Goal: Information Seeking & Learning: Learn about a topic

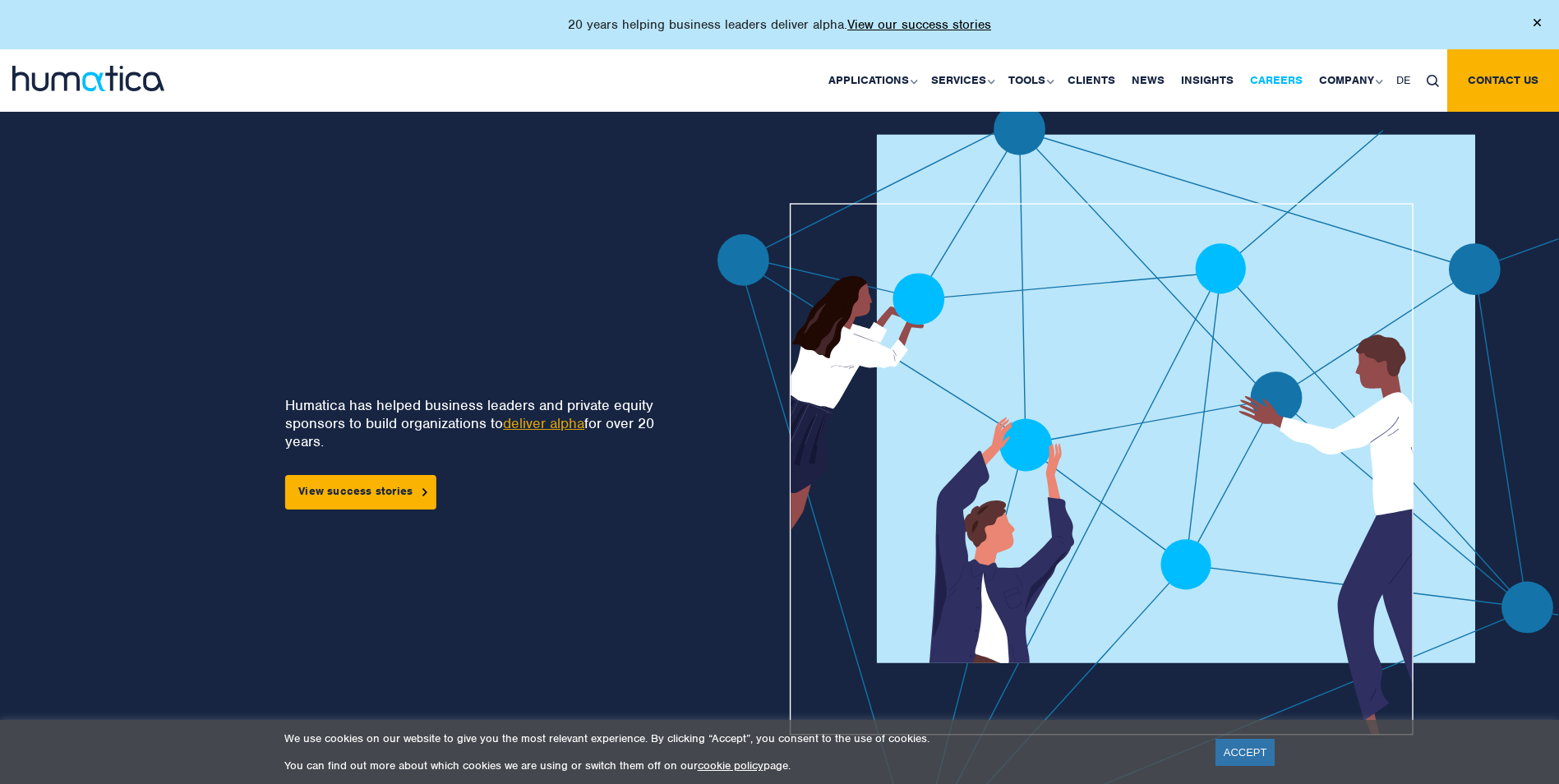
click at [1267, 77] on link "Careers" at bounding box center [1276, 81] width 69 height 63
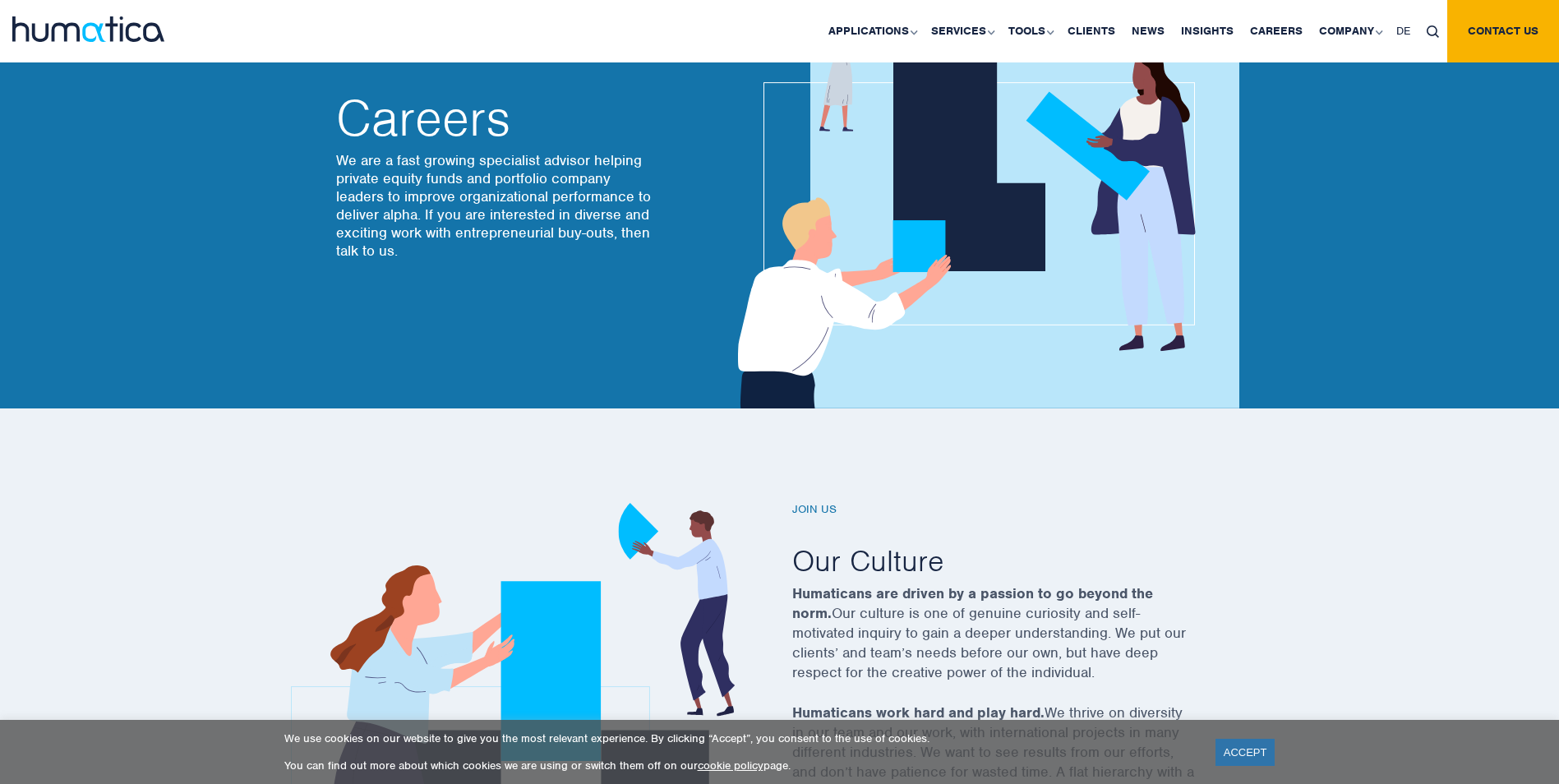
scroll to position [328, 0]
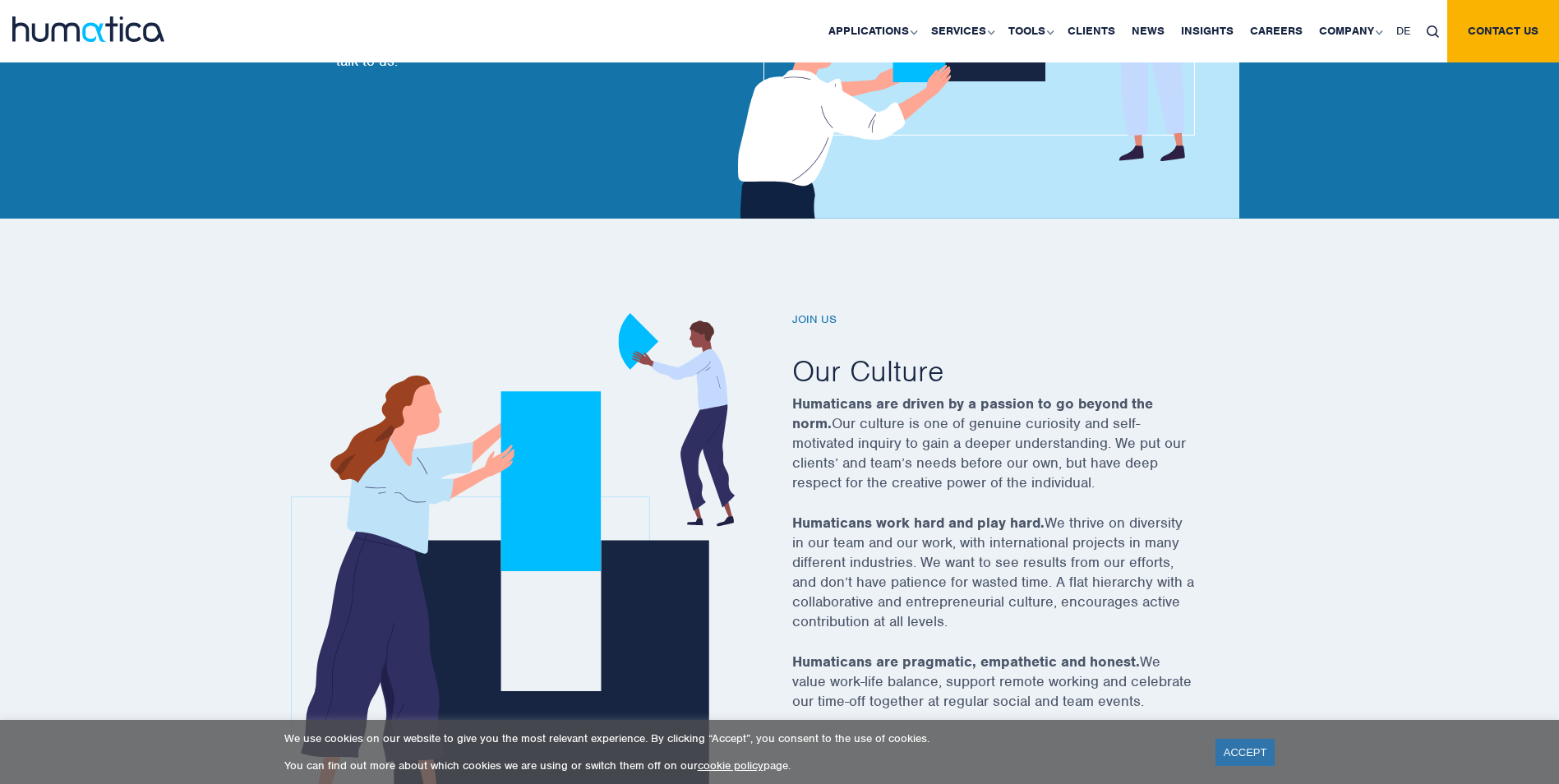
click at [1249, 754] on link "ACCEPT" at bounding box center [1245, 752] width 60 height 27
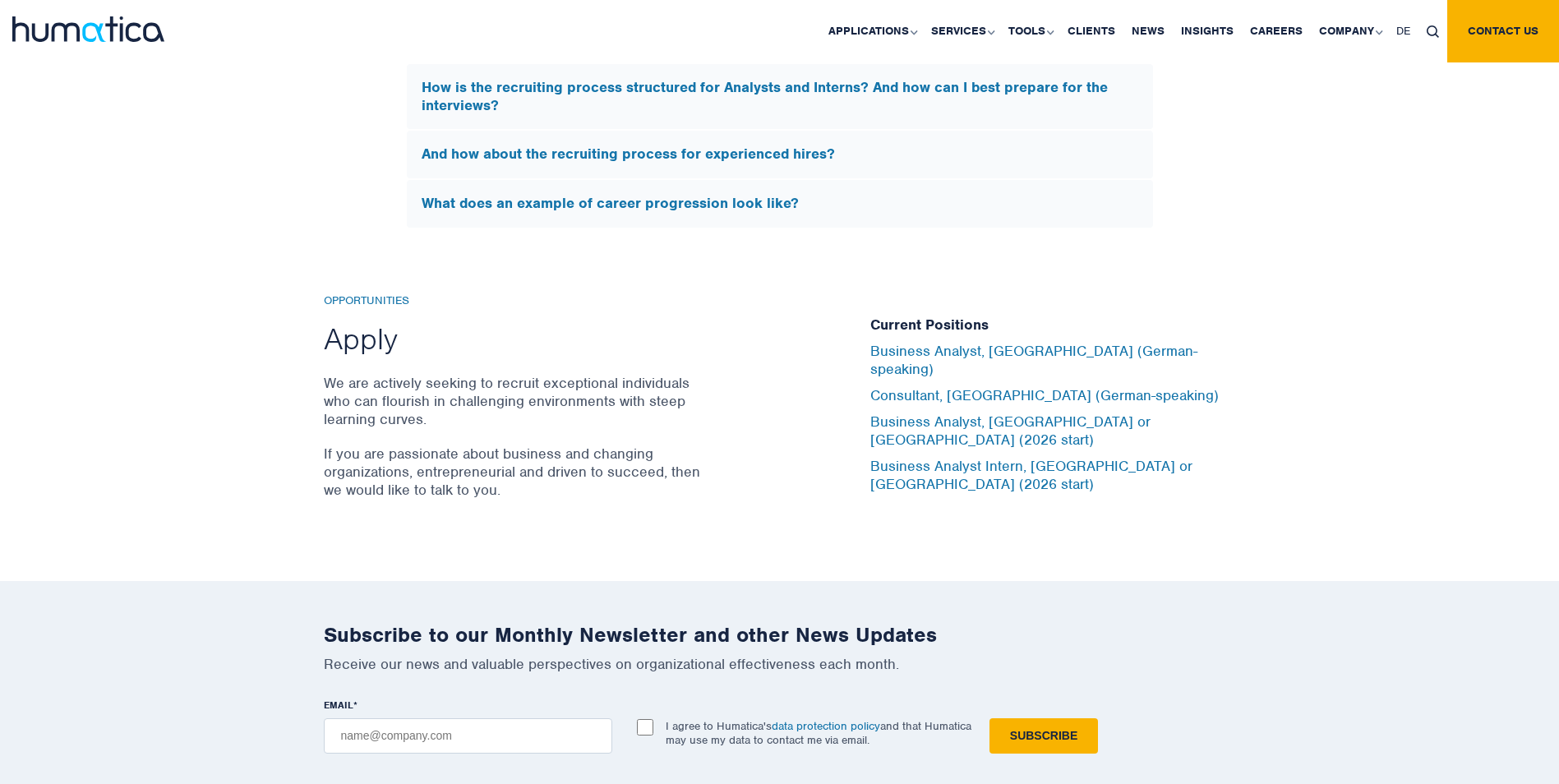
scroll to position [5259, 0]
click at [1007, 456] on link "Business Analyst Intern, London or Munich (2026 start)" at bounding box center [1031, 474] width 322 height 36
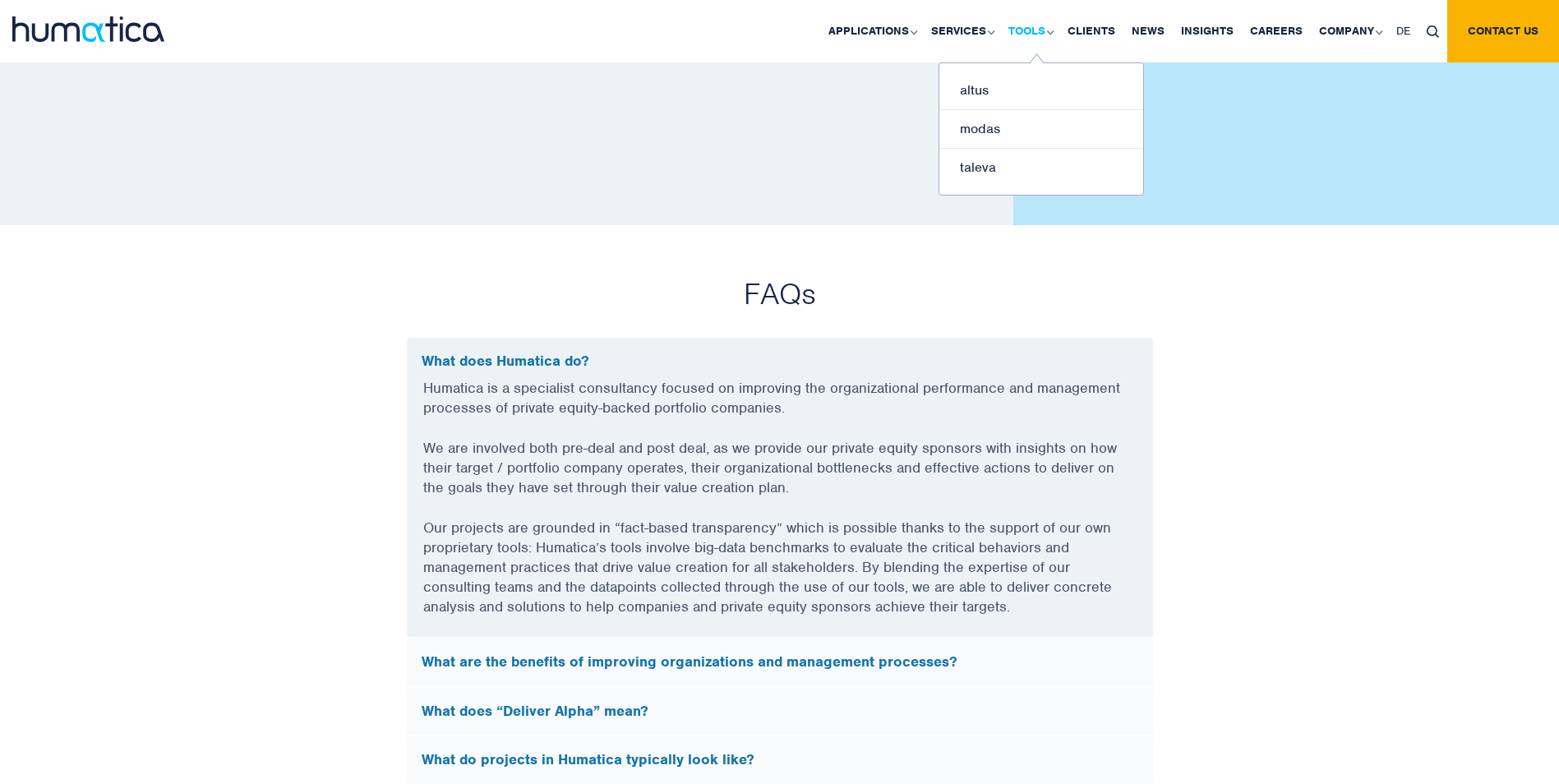
scroll to position [4026, 0]
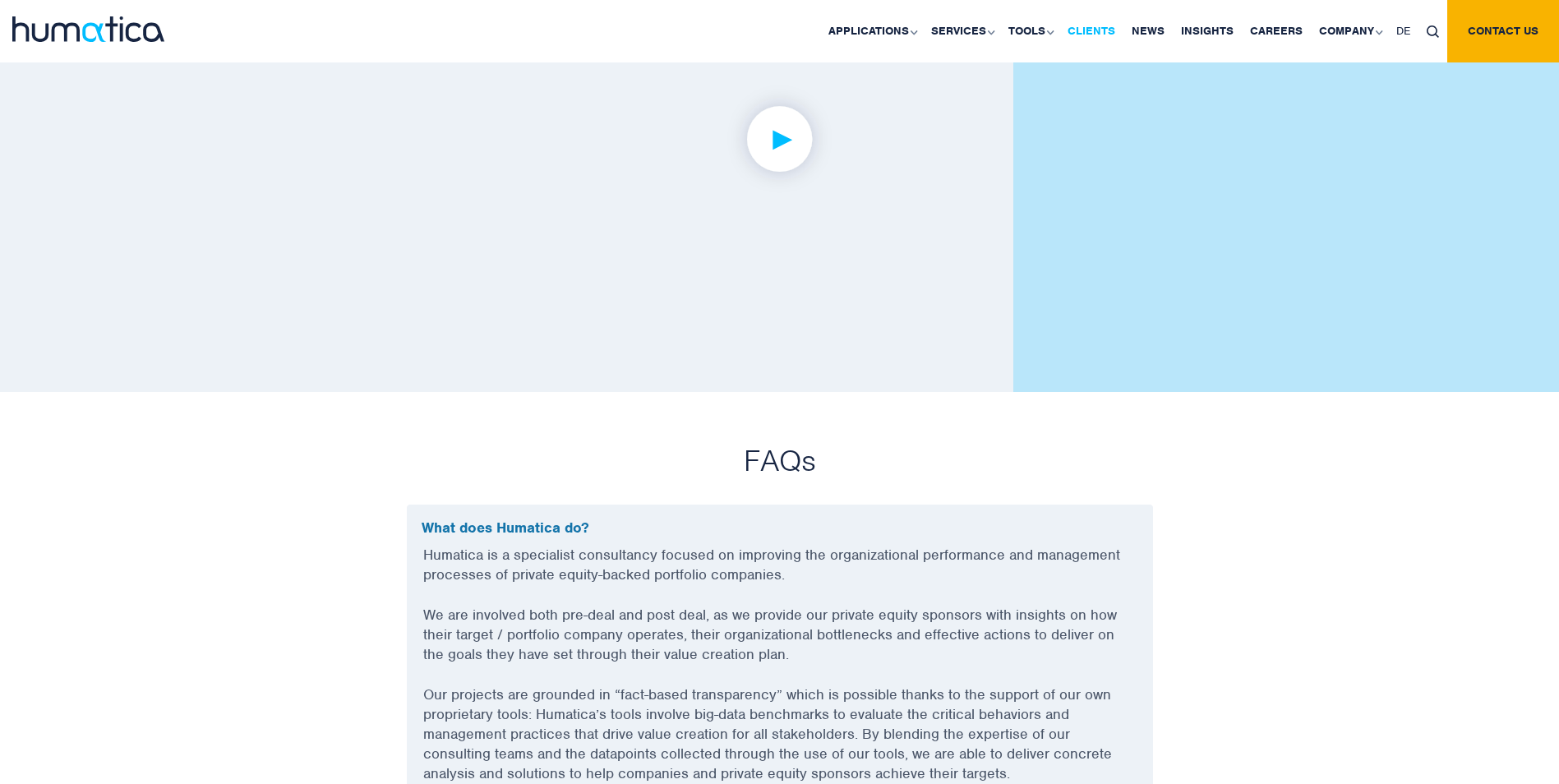
click at [1089, 26] on link "Clients" at bounding box center [1091, 31] width 64 height 63
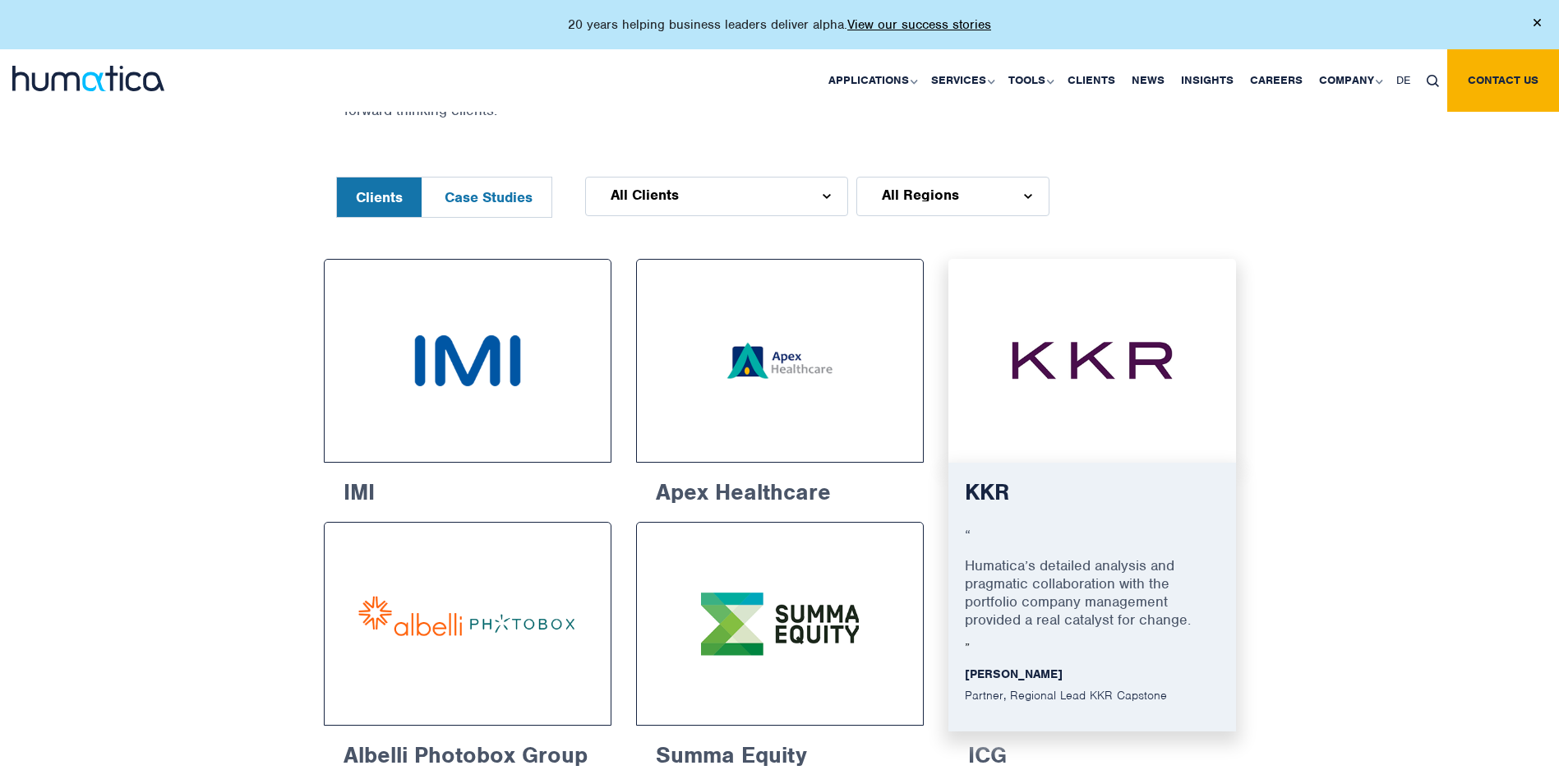
scroll to position [575, 0]
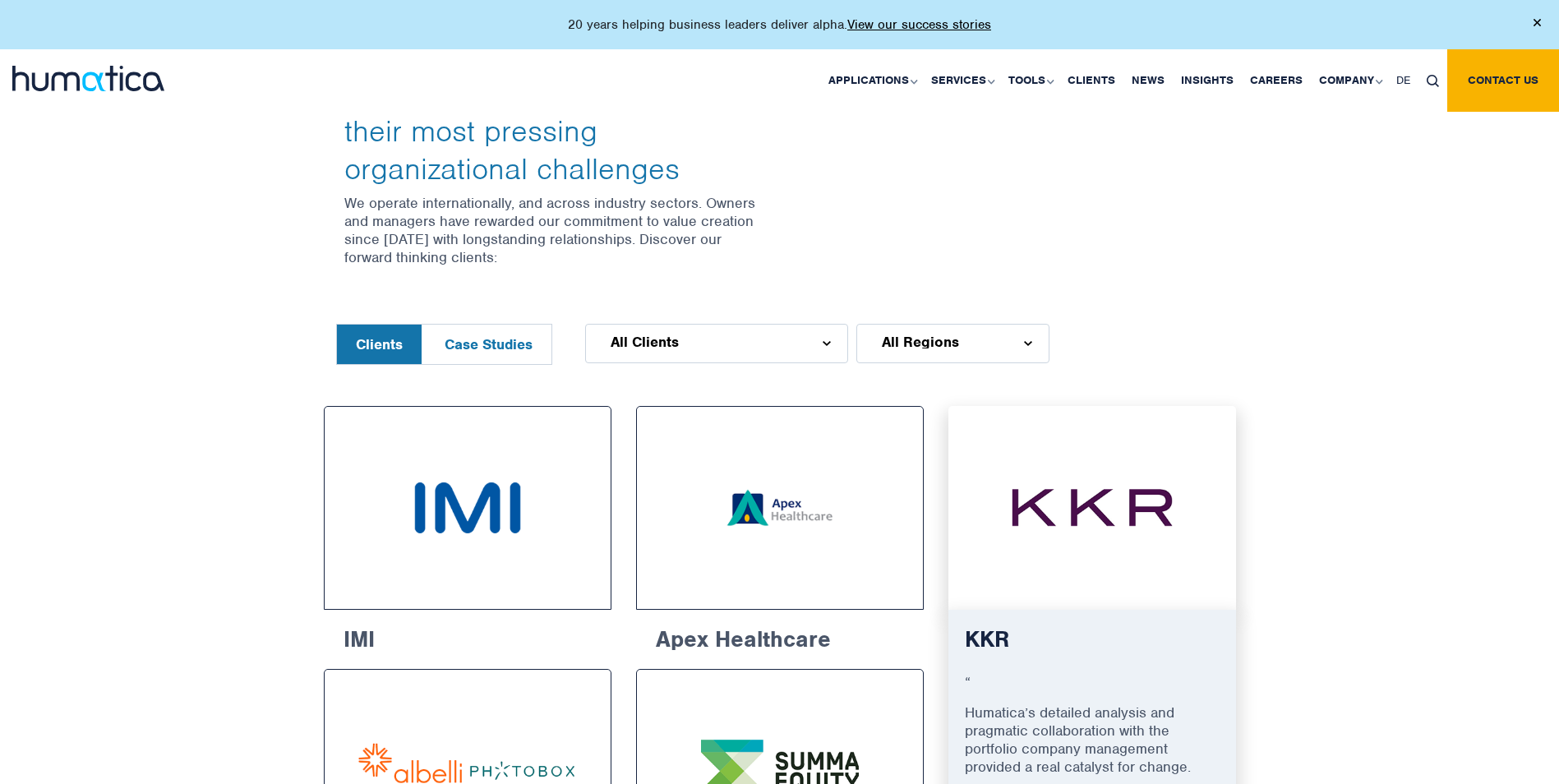
click at [1106, 508] on img at bounding box center [1092, 508] width 227 height 143
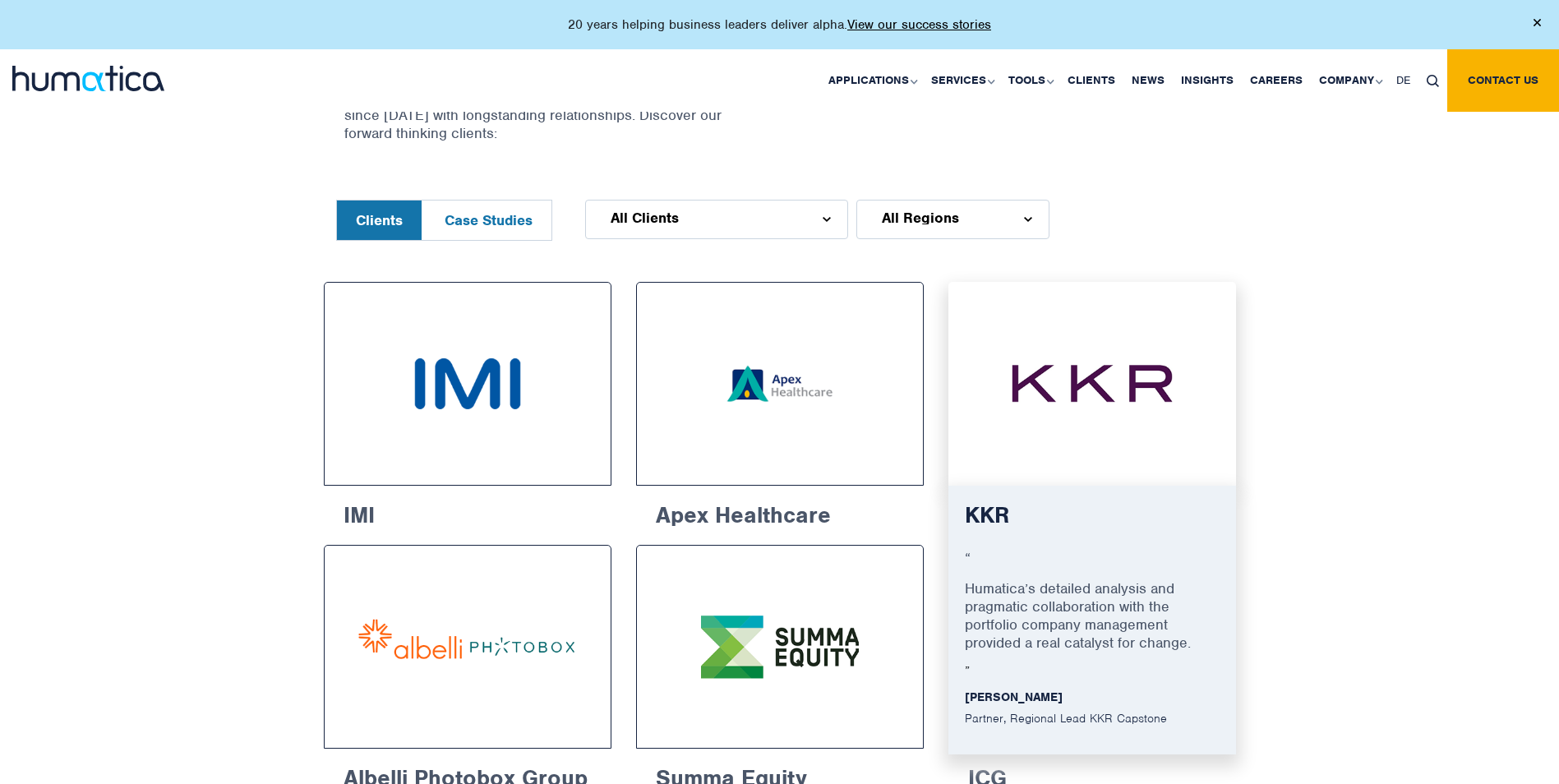
scroll to position [822, 0]
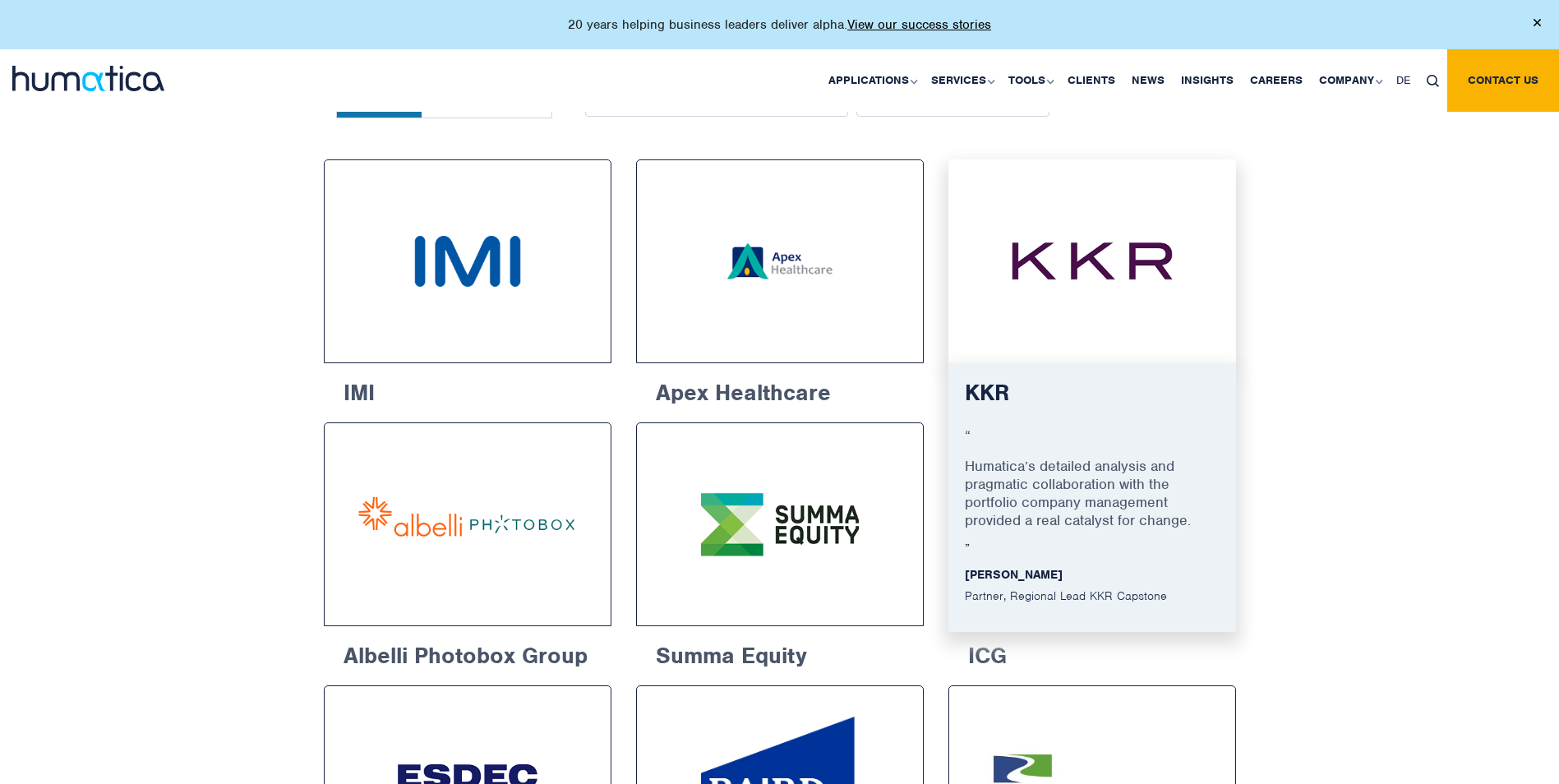
click at [1017, 527] on p "Humatica’s detailed analysis and pragmatic collaboration with the portfolio com…" at bounding box center [1092, 499] width 255 height 85
drag, startPoint x: 972, startPoint y: 464, endPoint x: 1215, endPoint y: 546, distance: 256.5
click at [1215, 546] on div "KKR “ Humatica’s detailed analysis and pragmatic collaboration with the portfol…" at bounding box center [1092, 498] width 287 height 269
drag, startPoint x: 1215, startPoint y: 546, endPoint x: 1136, endPoint y: 542, distance: 79.1
click at [1136, 542] on div "KKR “ Humatica’s detailed analysis and pragmatic collaboration with the portfol…" at bounding box center [1092, 498] width 287 height 269
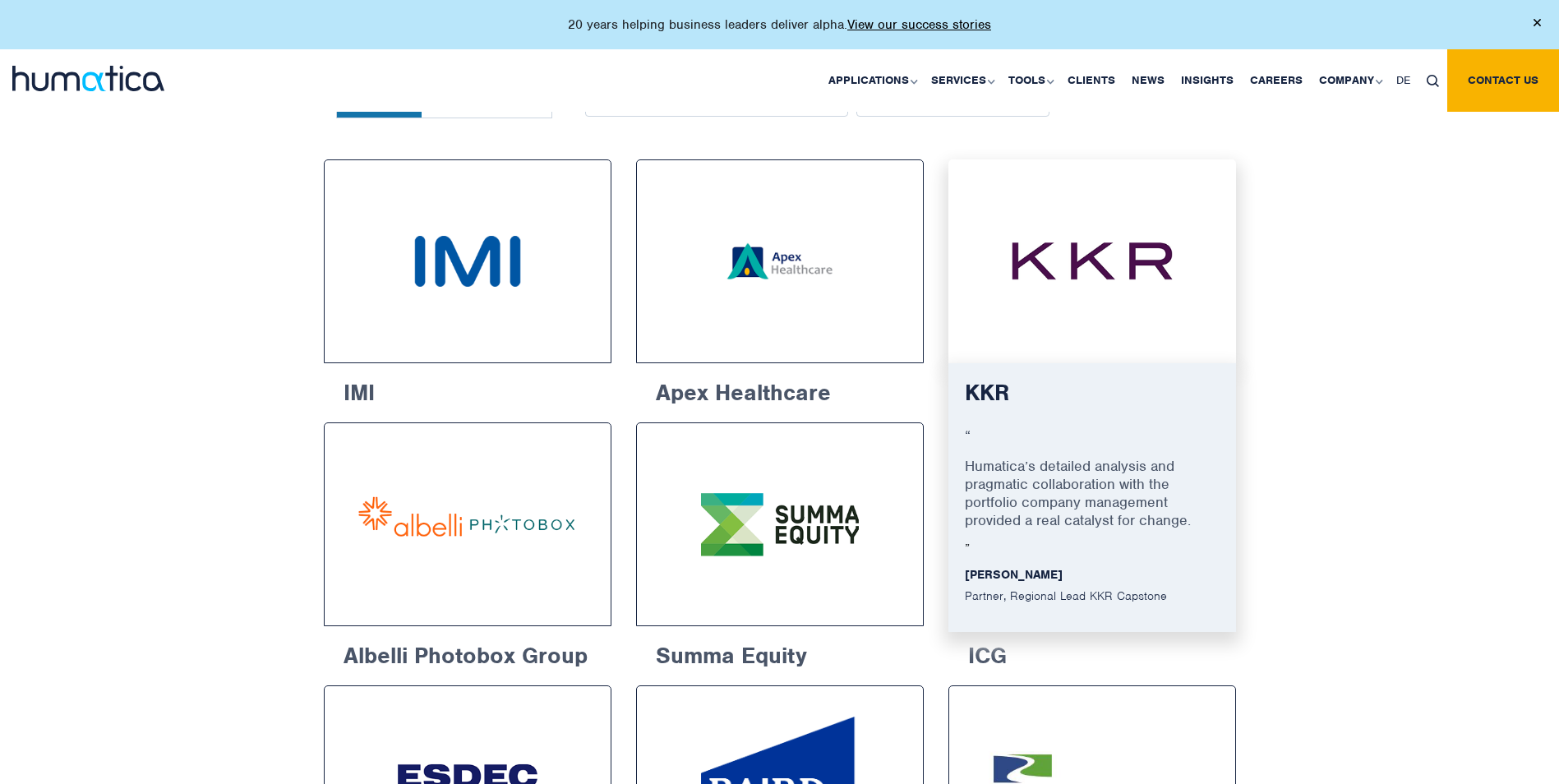
click at [1133, 543] on div "KKR “ Humatica’s detailed analysis and pragmatic collaboration with the portfol…" at bounding box center [1092, 498] width 287 height 269
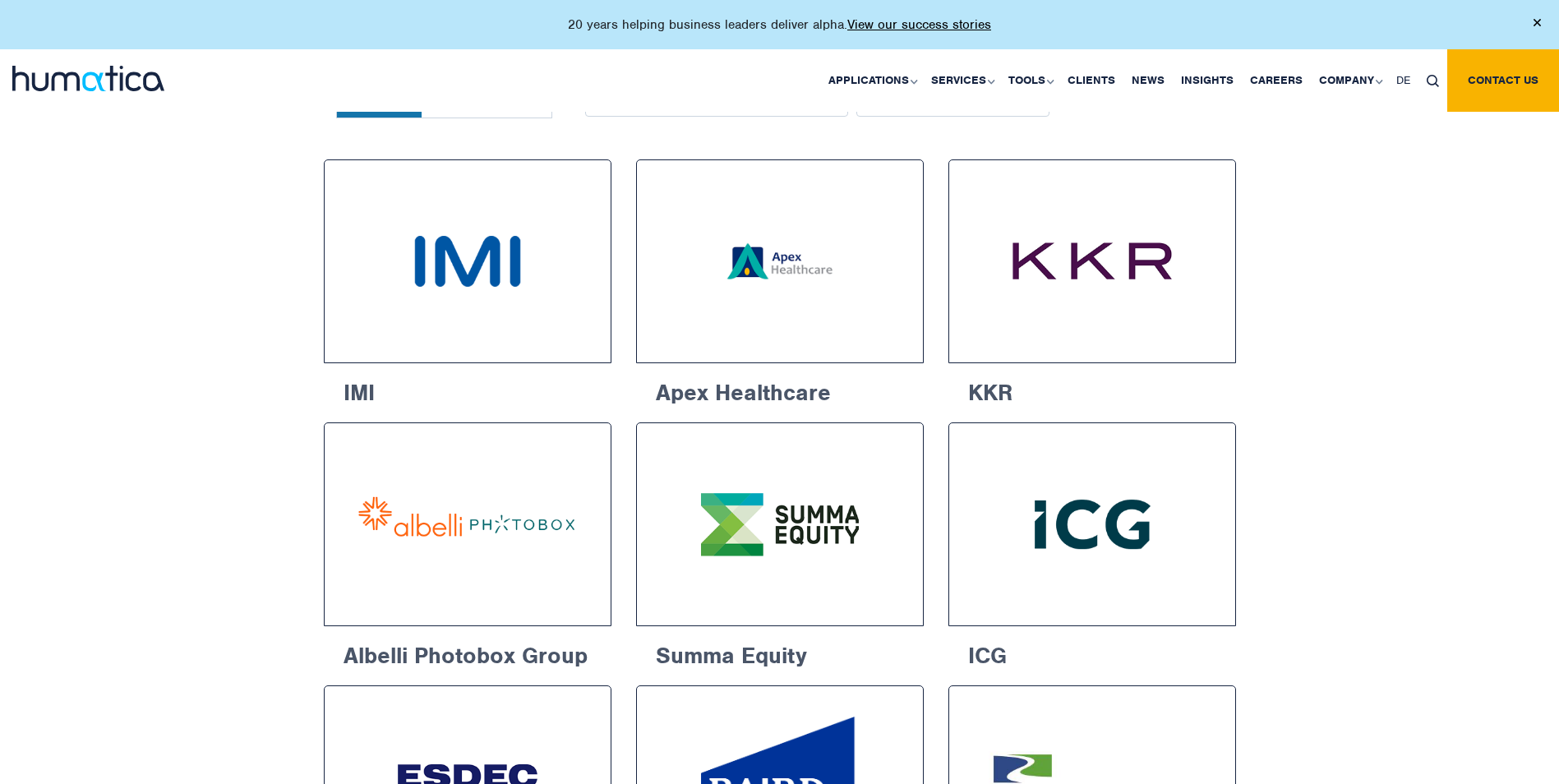
drag, startPoint x: 1183, startPoint y: 524, endPoint x: 946, endPoint y: 474, distance: 242.2
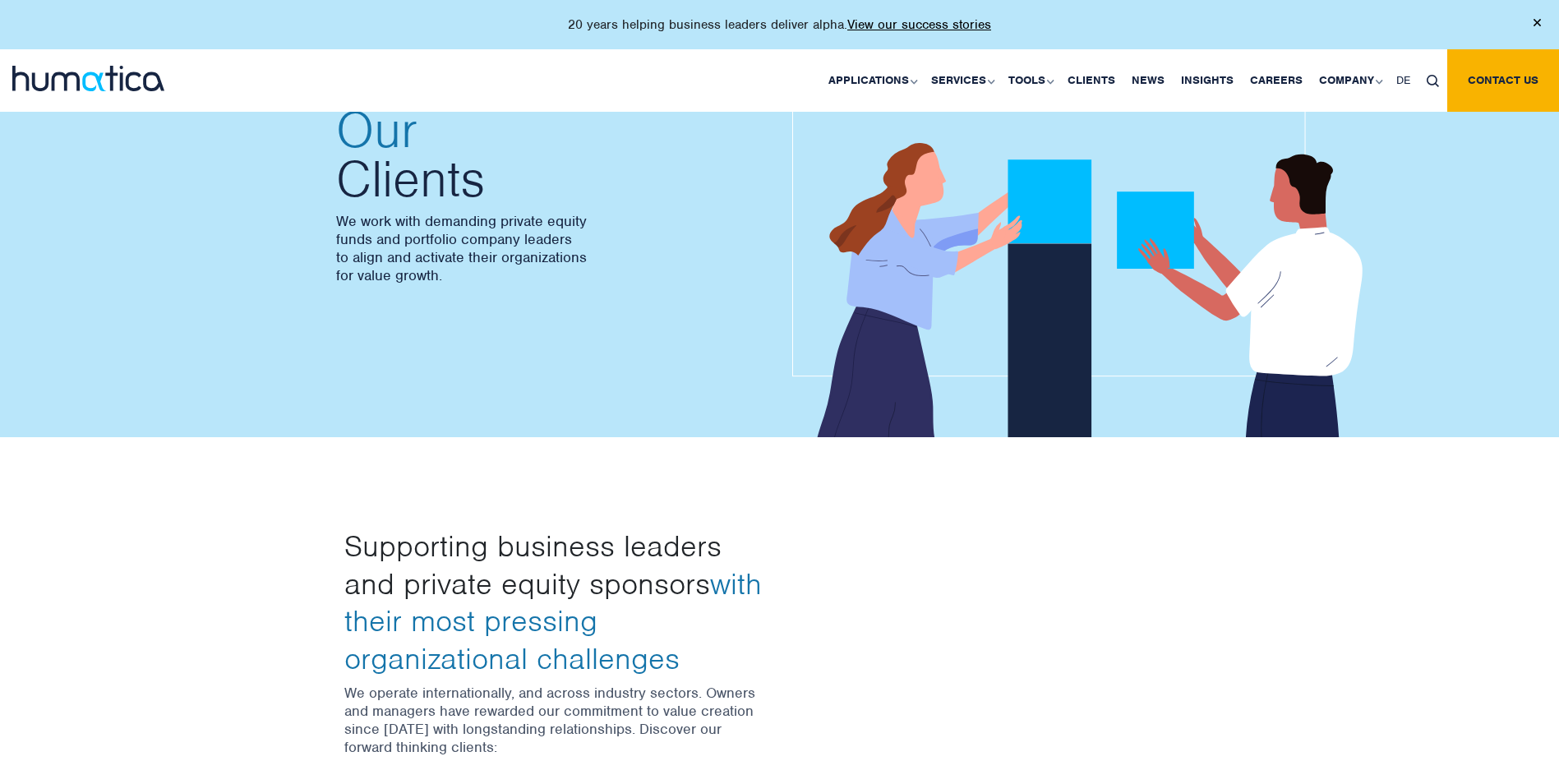
scroll to position [83, 0]
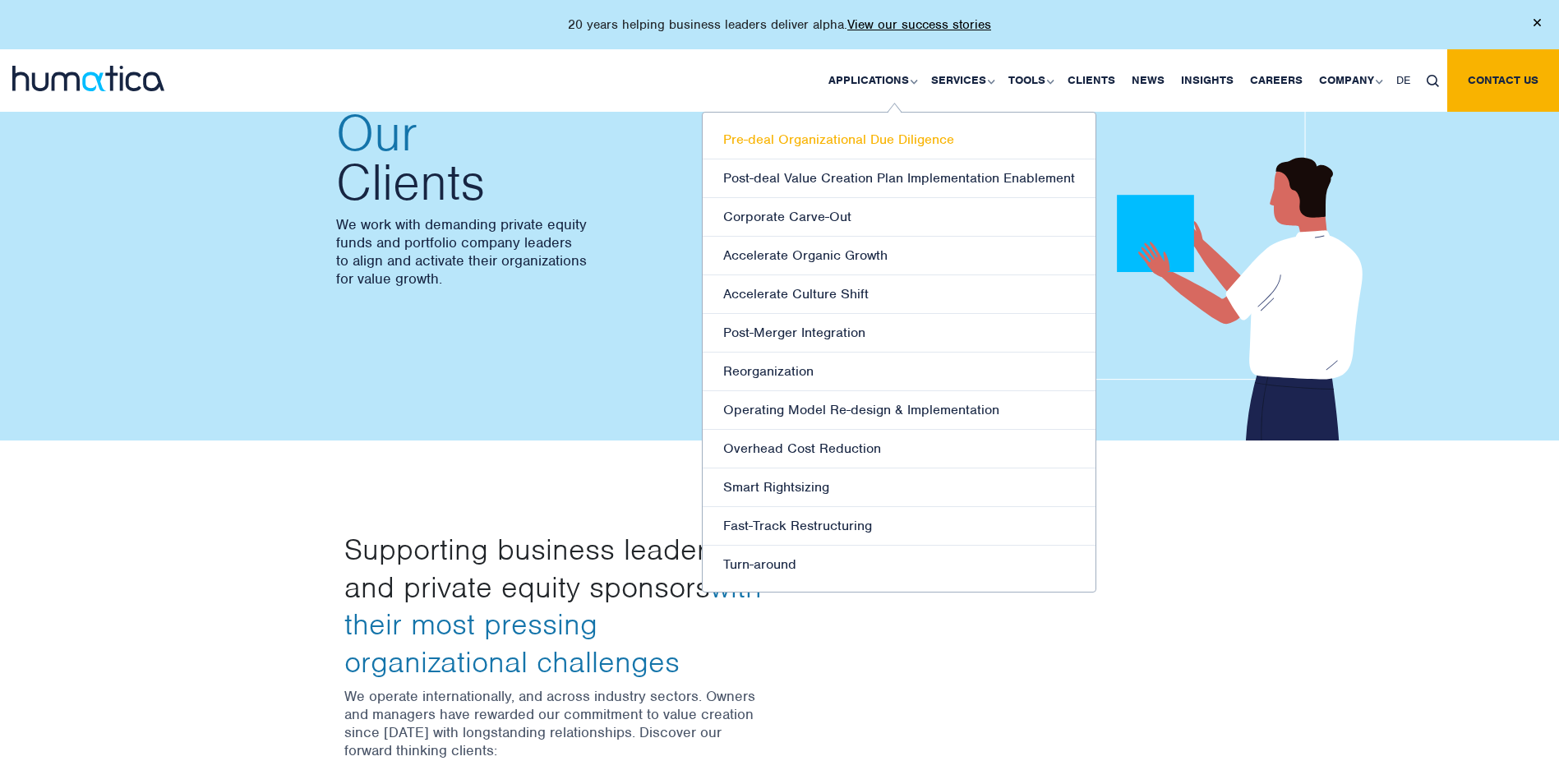
click at [800, 142] on link "Pre-deal Organizational Due Diligence" at bounding box center [899, 139] width 393 height 39
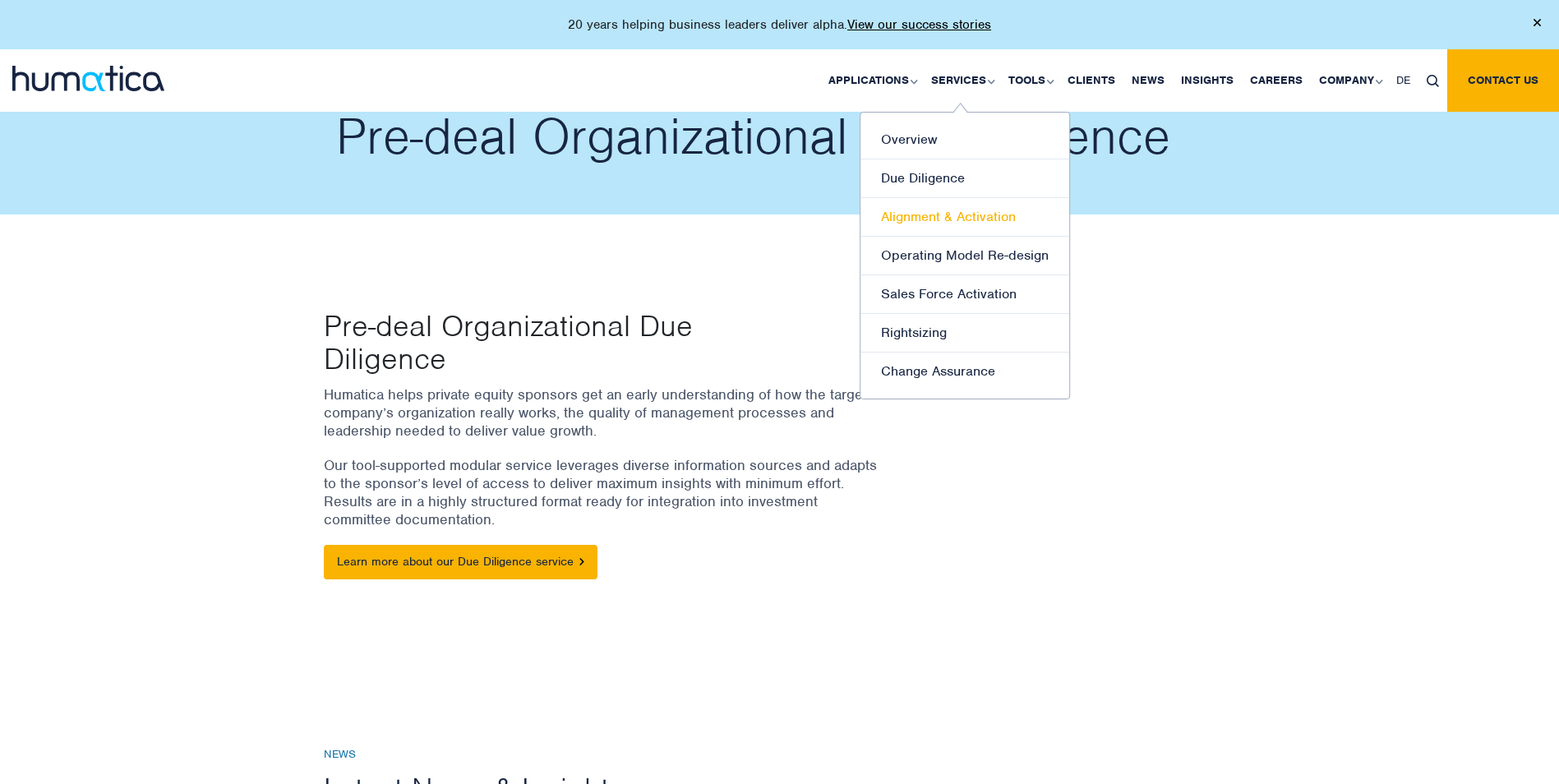
click at [935, 221] on link "Alignment & Activation" at bounding box center [964, 217] width 209 height 39
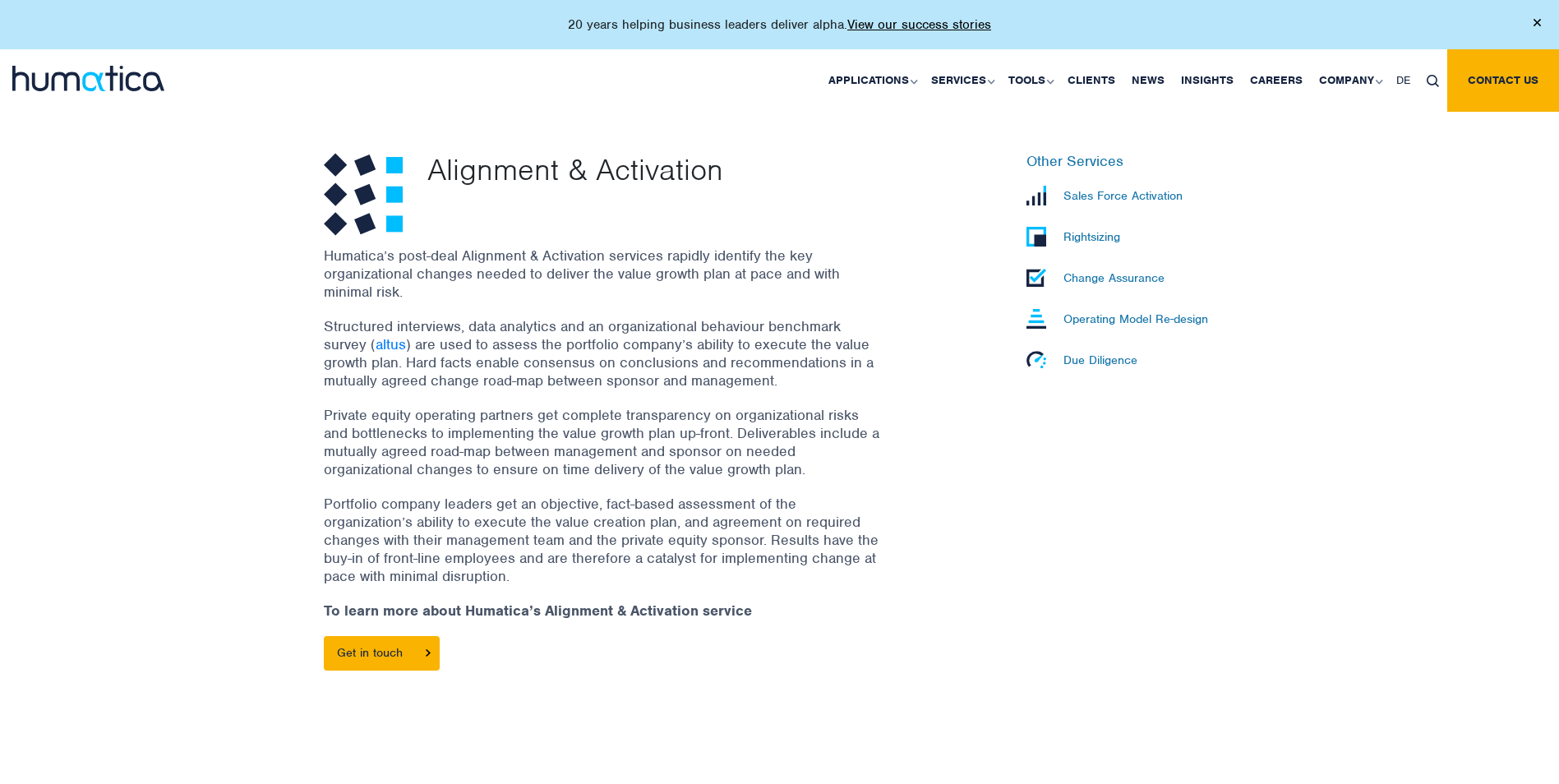
scroll to position [493, 0]
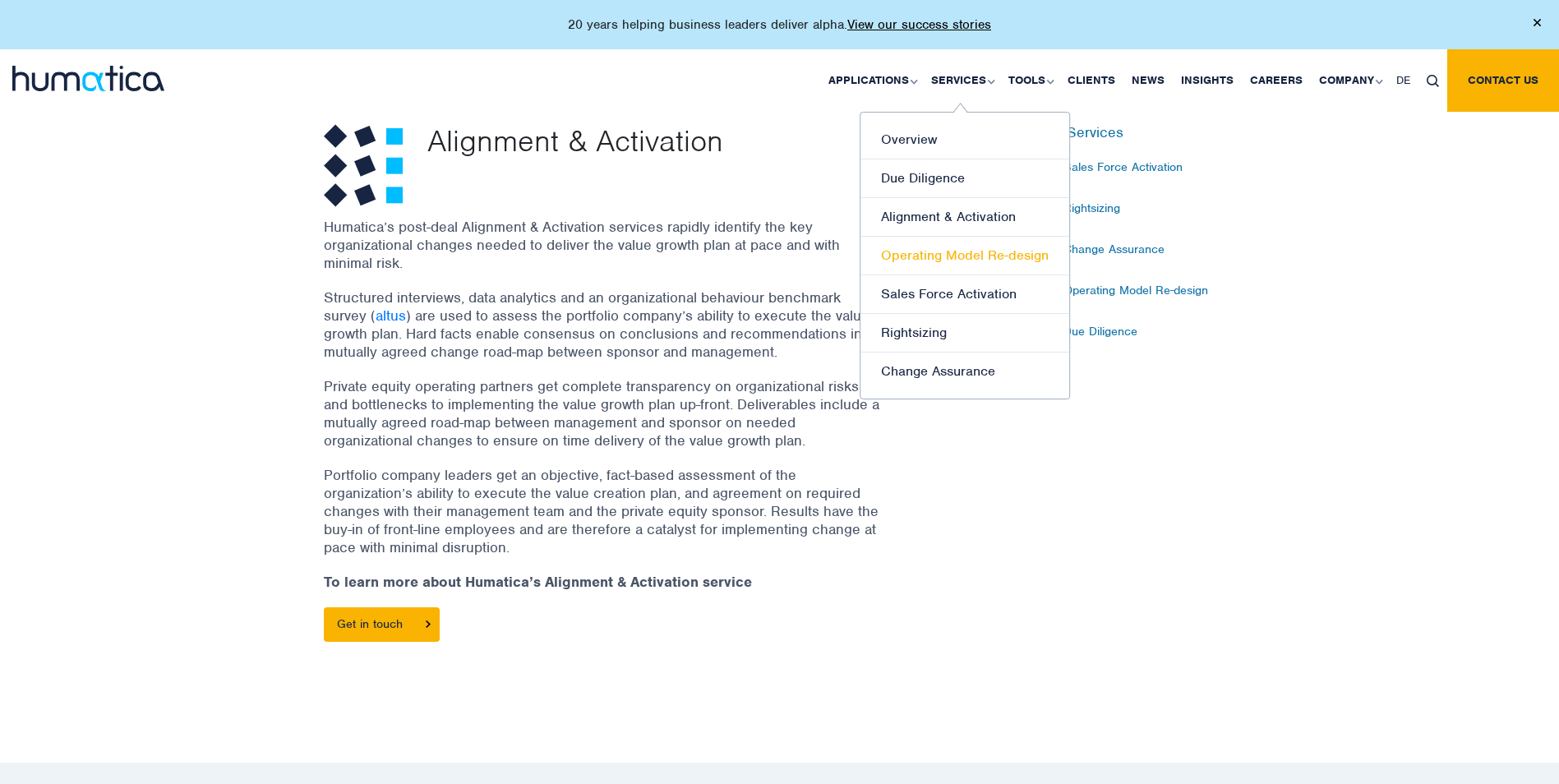
click at [957, 258] on link "Operating Model Re-design" at bounding box center [964, 256] width 209 height 39
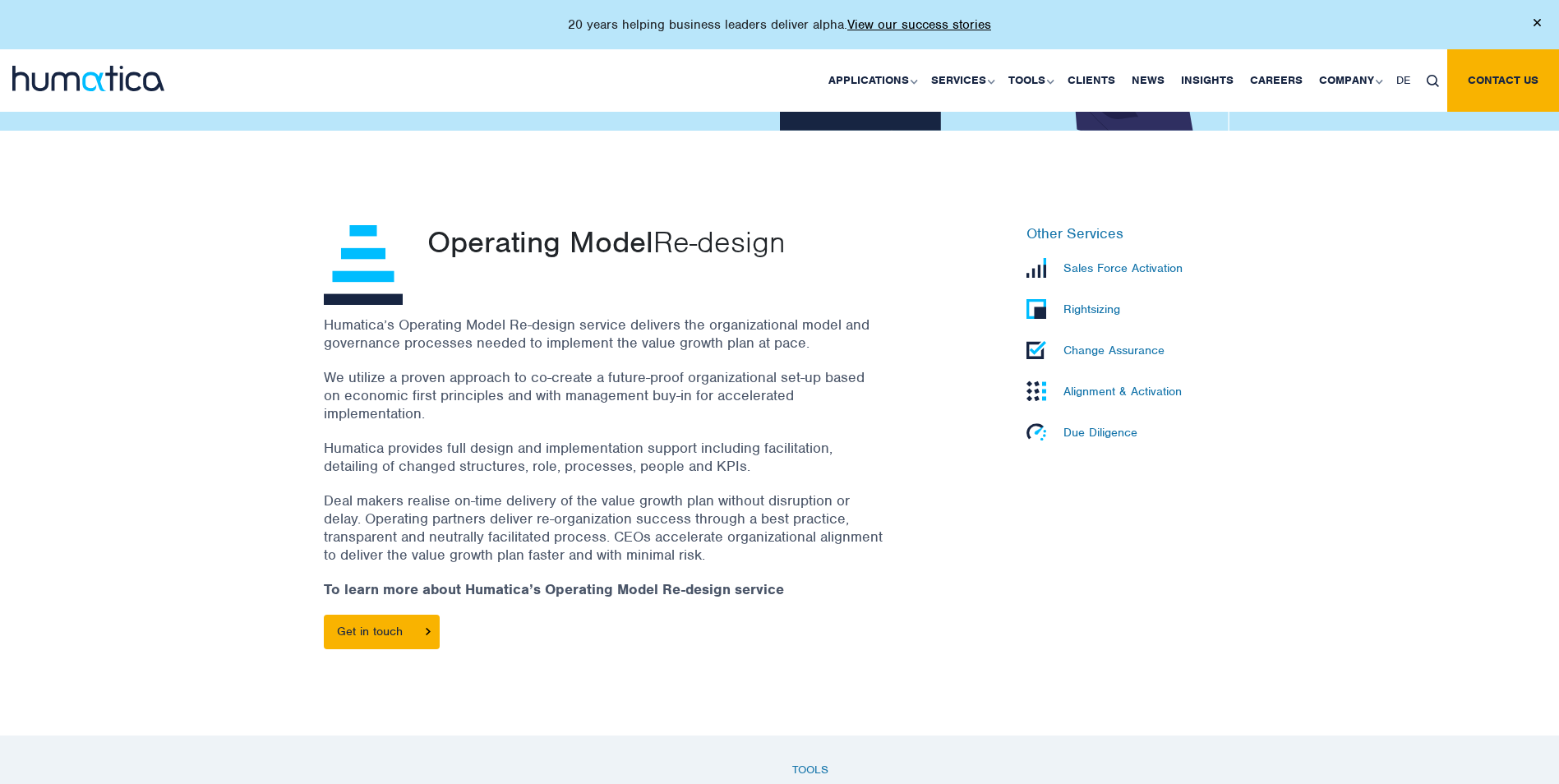
scroll to position [411, 0]
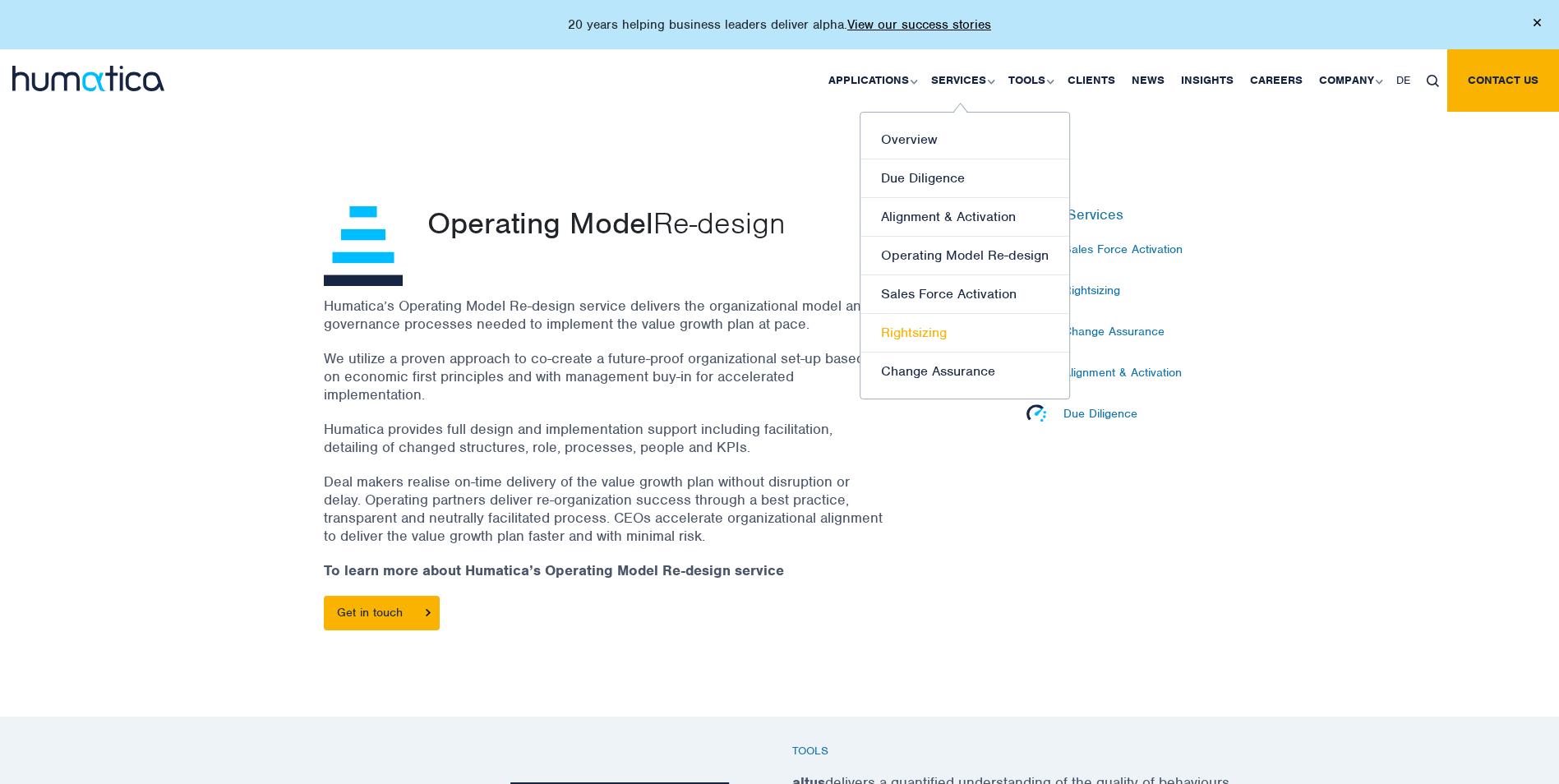
click at [928, 340] on link "Rightsizing" at bounding box center [964, 333] width 209 height 39
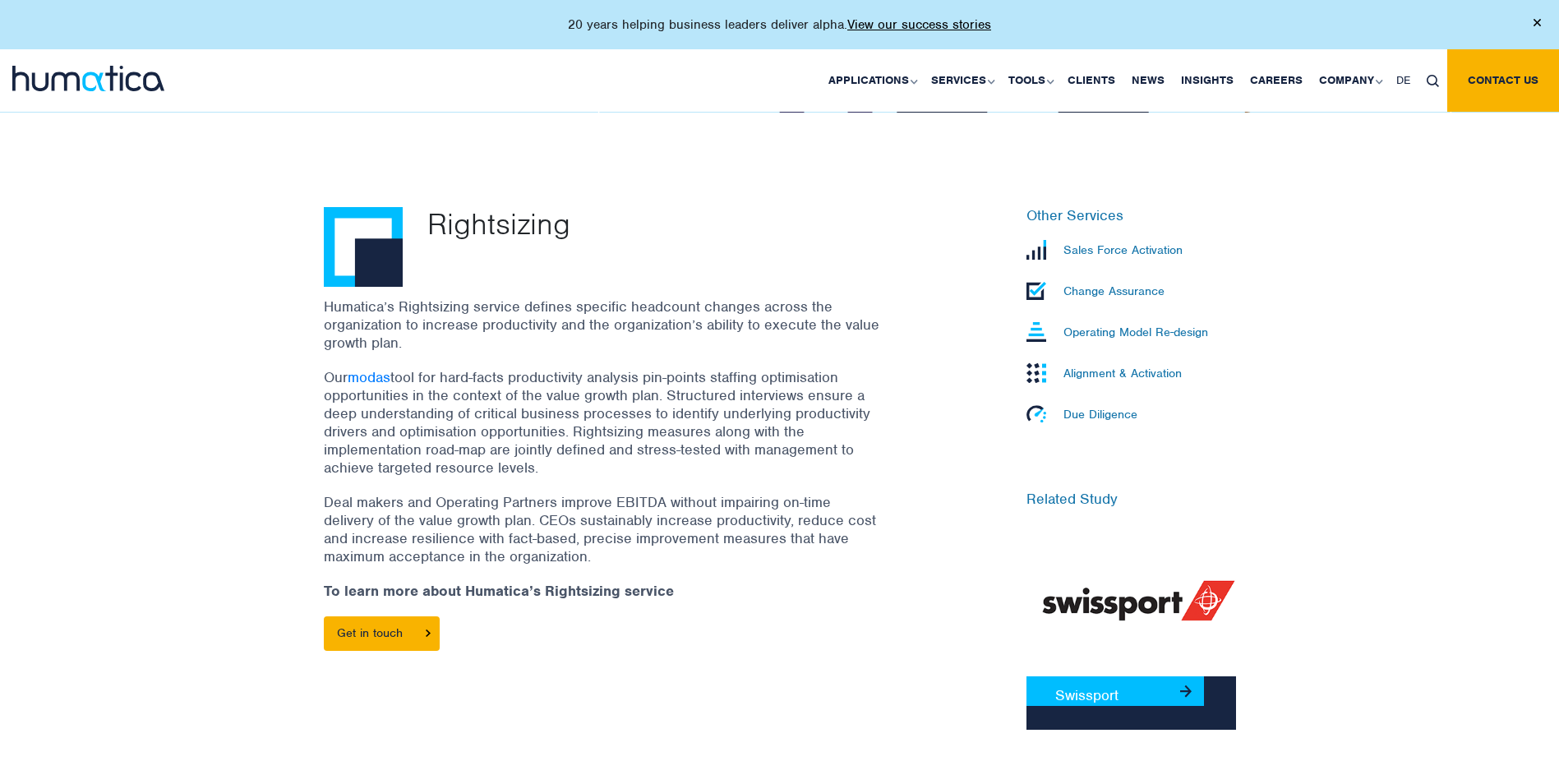
scroll to position [411, 0]
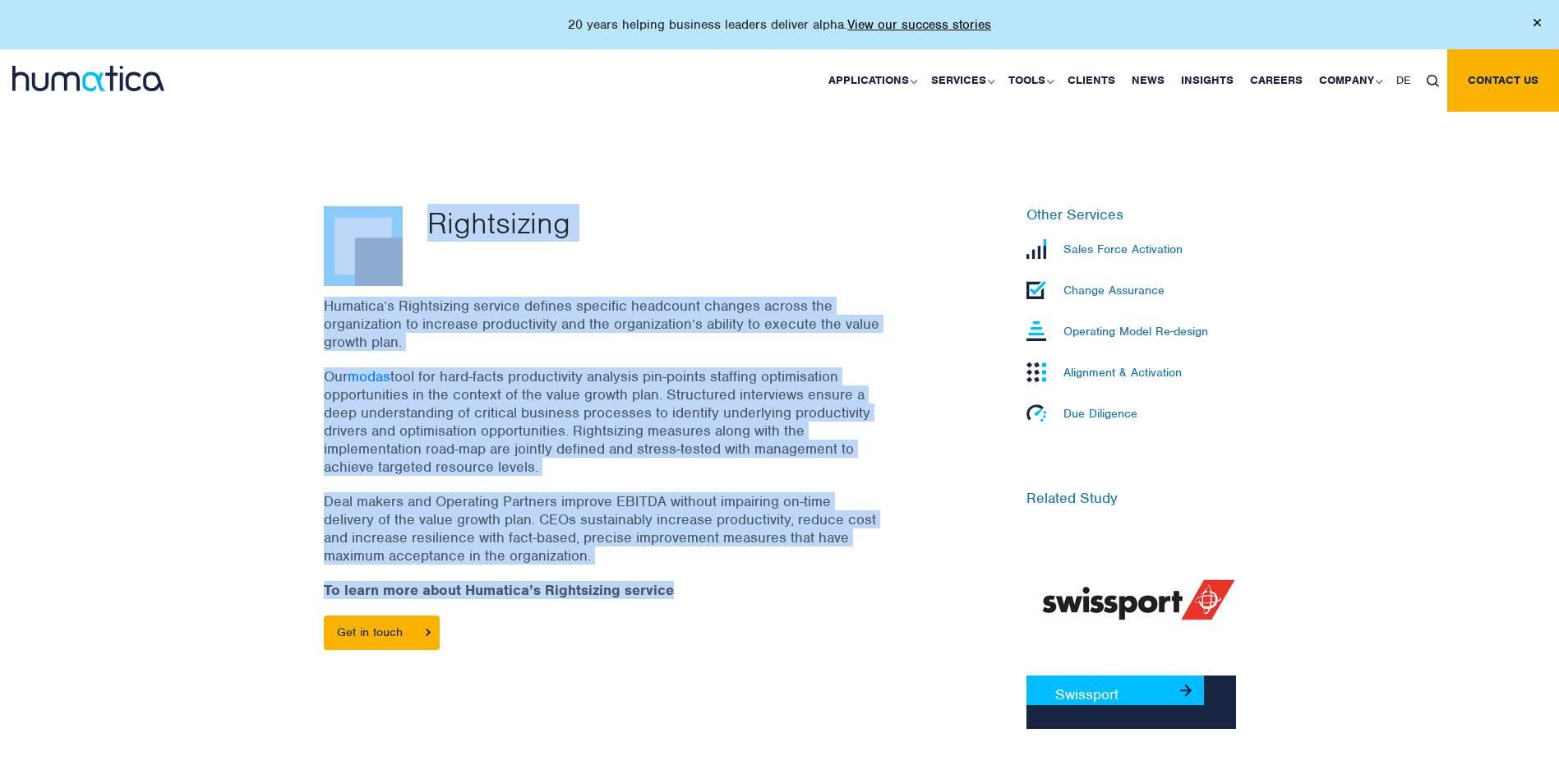
drag, startPoint x: 644, startPoint y: 452, endPoint x: 697, endPoint y: 594, distance: 151.6
click at [697, 594] on div "Rightsizing Humatica’s Rightsizing service defines specific headcount changes a…" at bounding box center [779, 455] width 1559 height 687
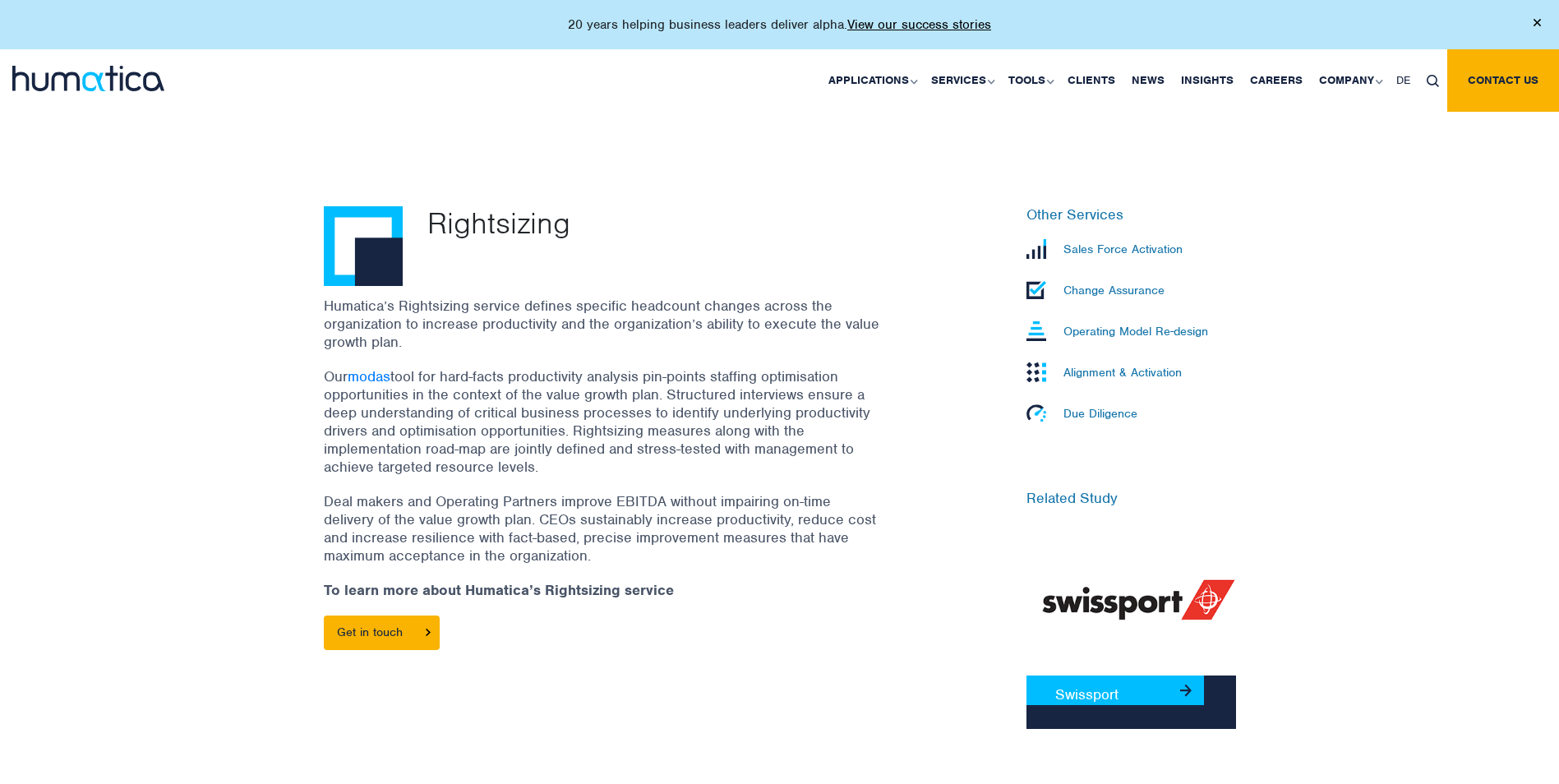
click at [692, 601] on div "Humatica’s Rightsizing service defines specific headcount changes across the or…" at bounding box center [623, 481] width 600 height 370
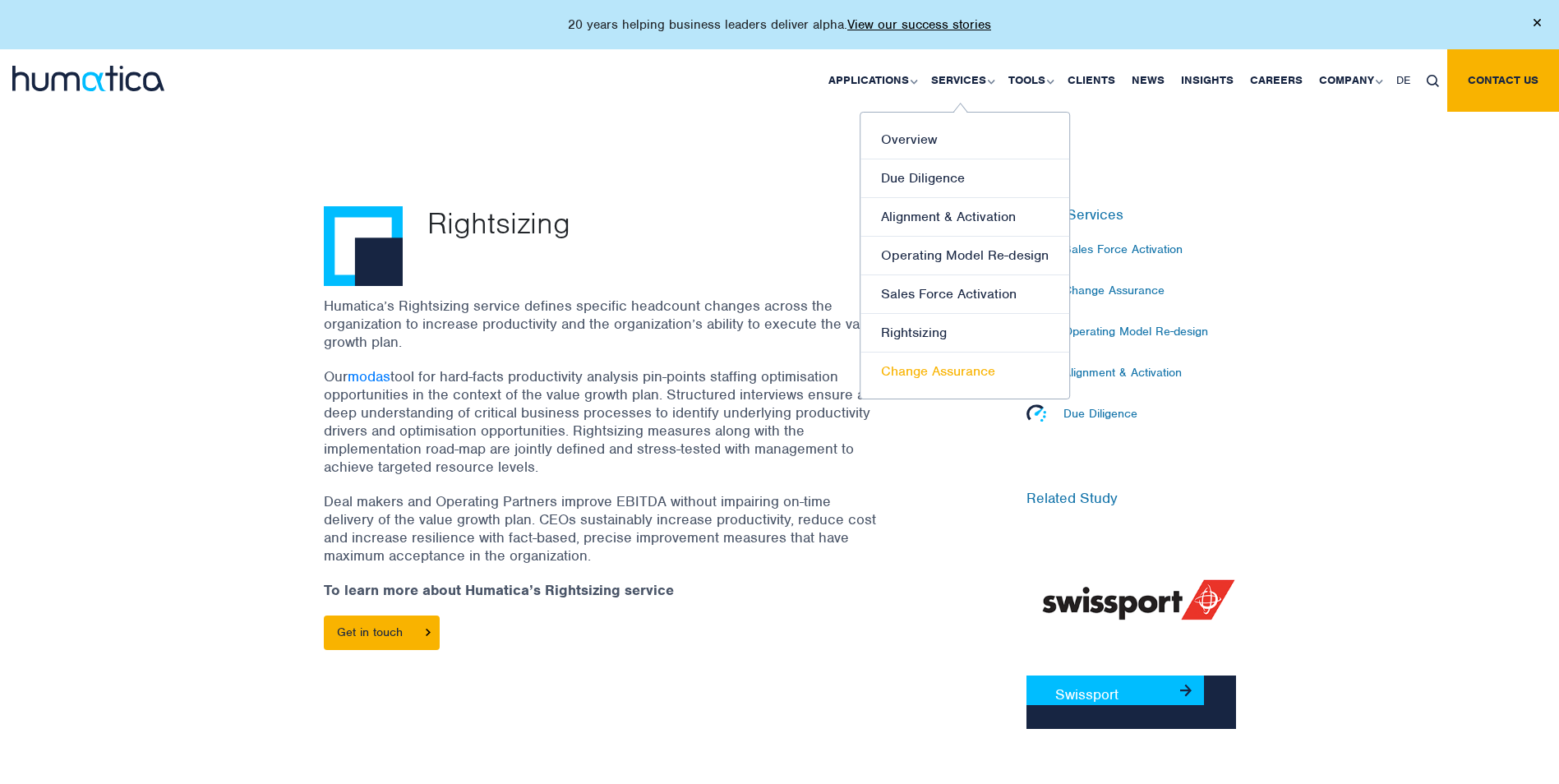
click at [978, 379] on link "Change Assurance" at bounding box center [964, 371] width 209 height 38
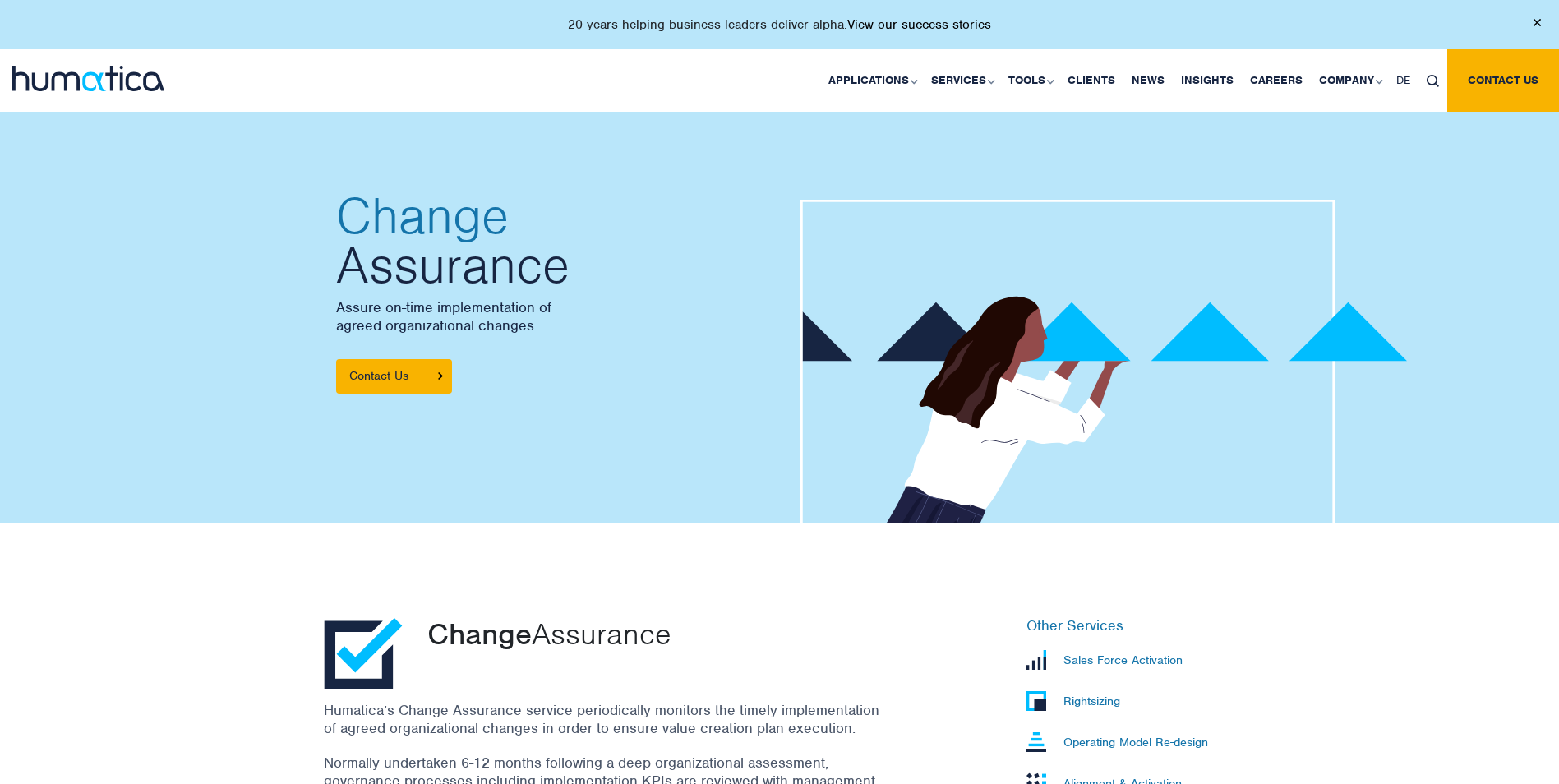
scroll to position [328, 0]
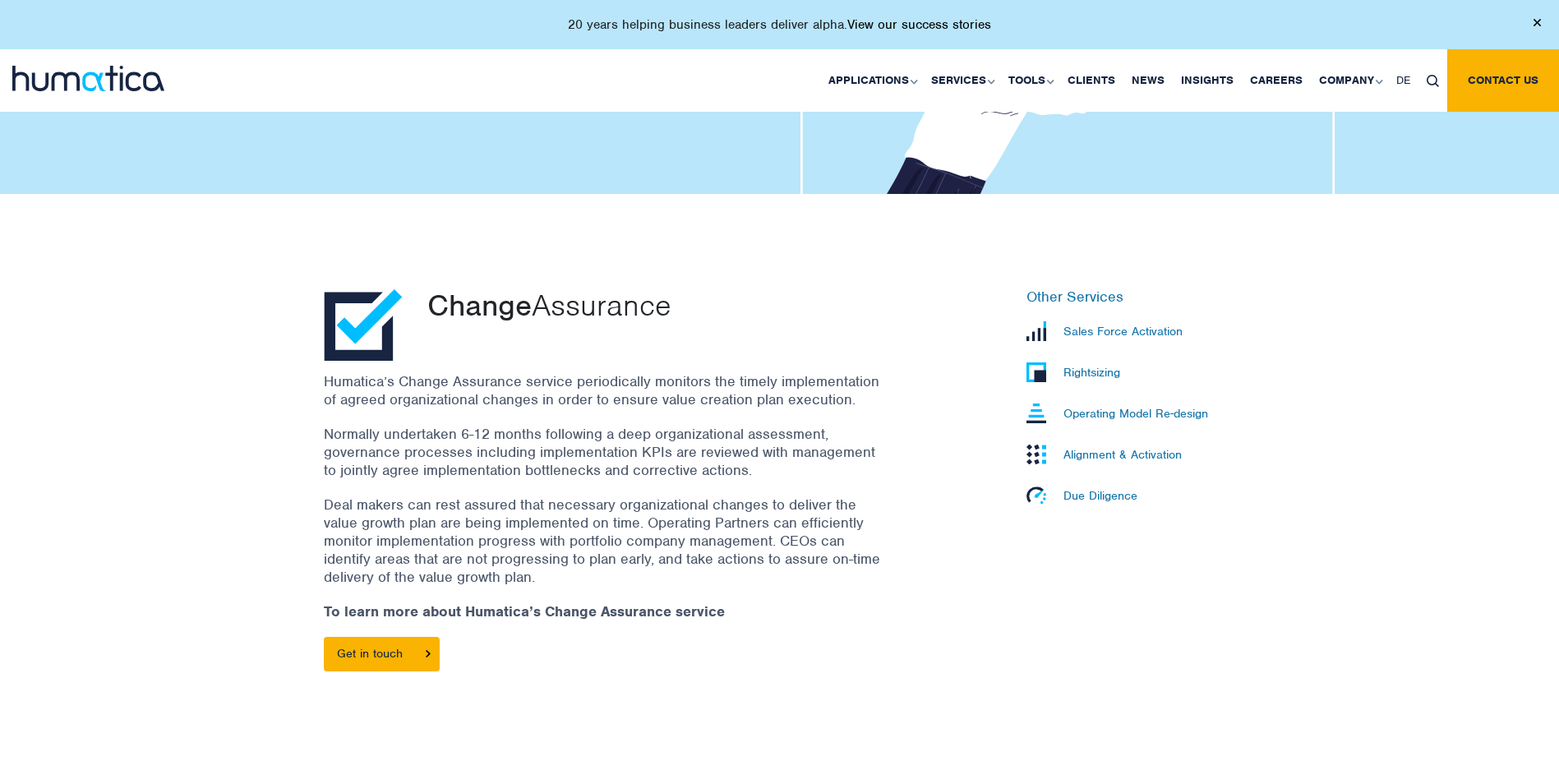
click at [976, 28] on link "View our success stories" at bounding box center [919, 25] width 144 height 17
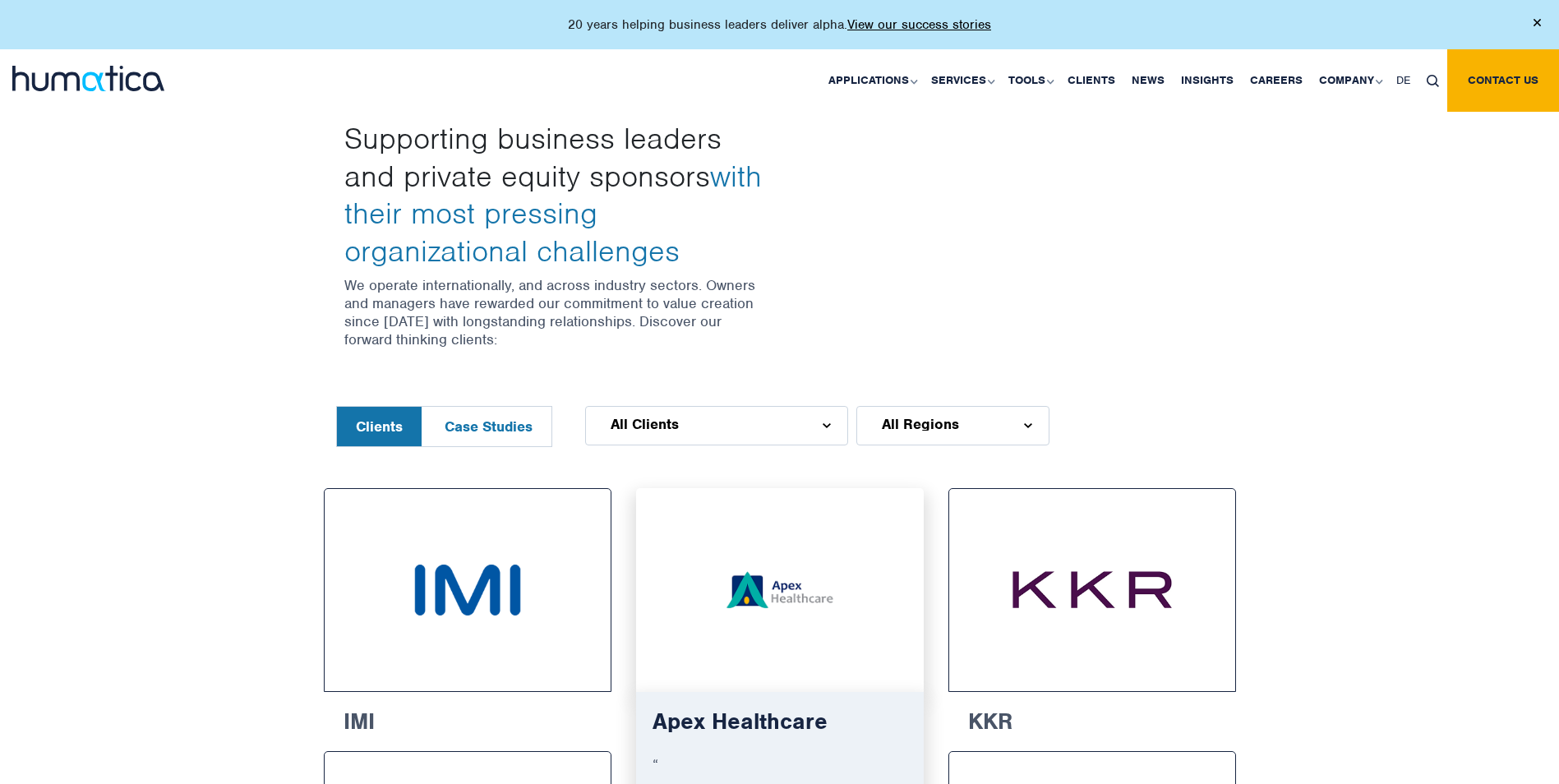
scroll to position [822, 0]
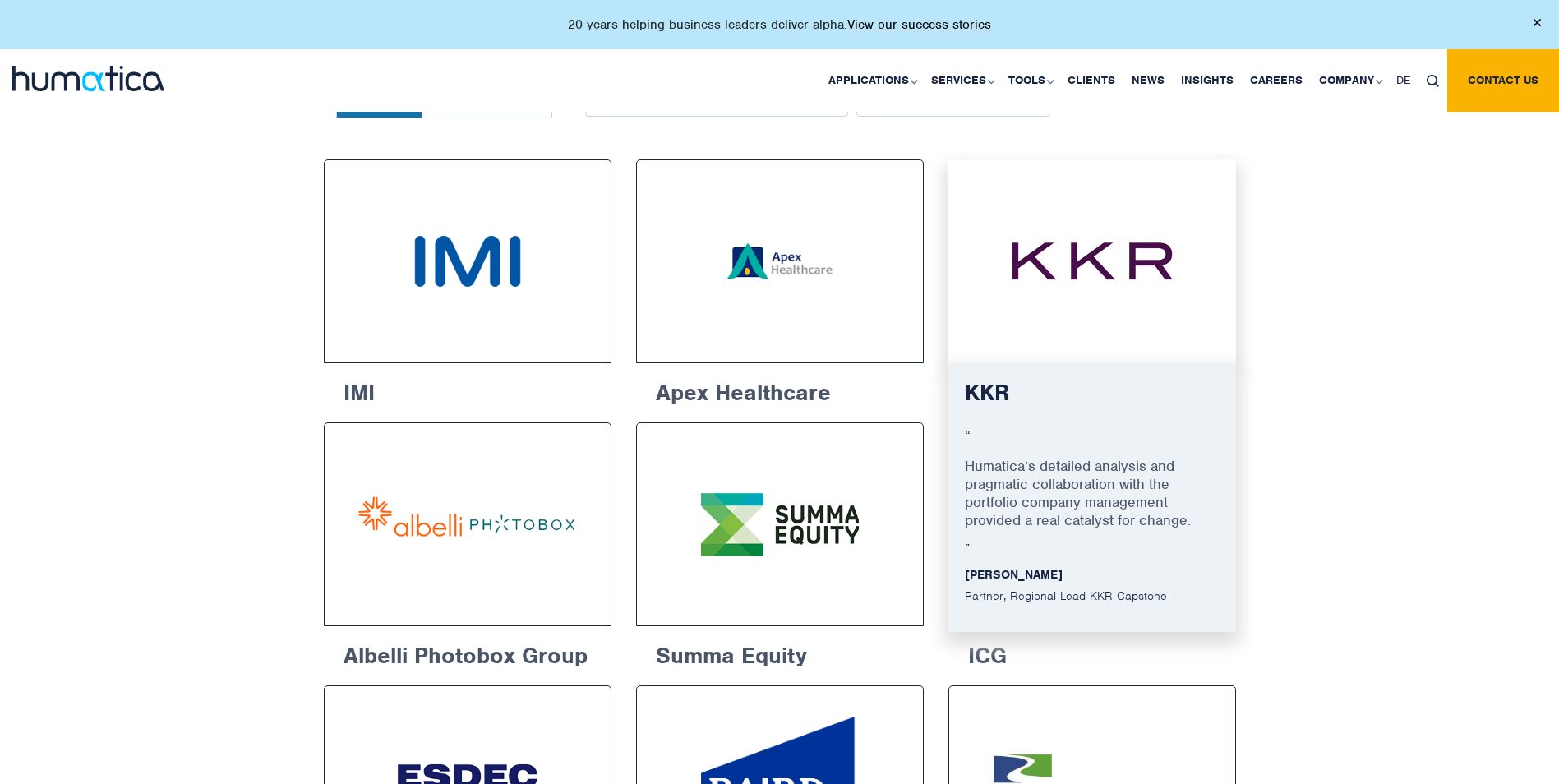
click at [1115, 307] on img at bounding box center [1092, 261] width 227 height 143
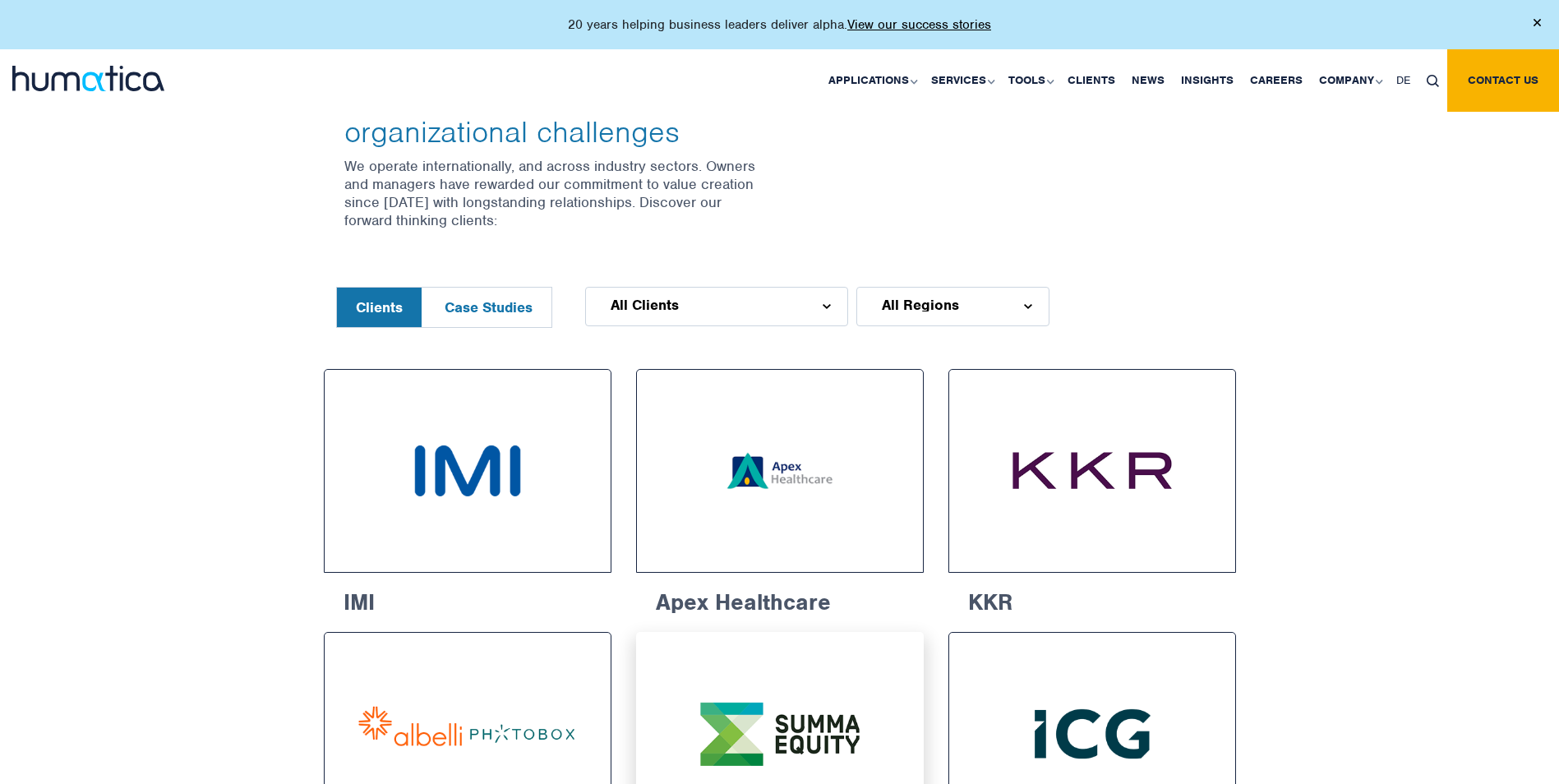
scroll to position [493, 0]
